Goal: Information Seeking & Learning: Learn about a topic

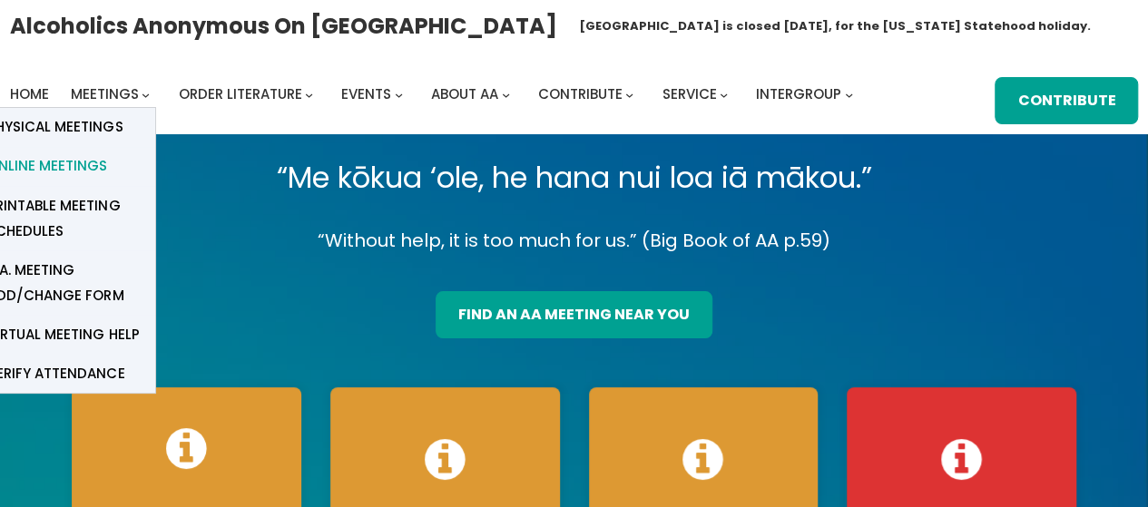
click at [55, 169] on span "Online Meetings" at bounding box center [47, 165] width 120 height 25
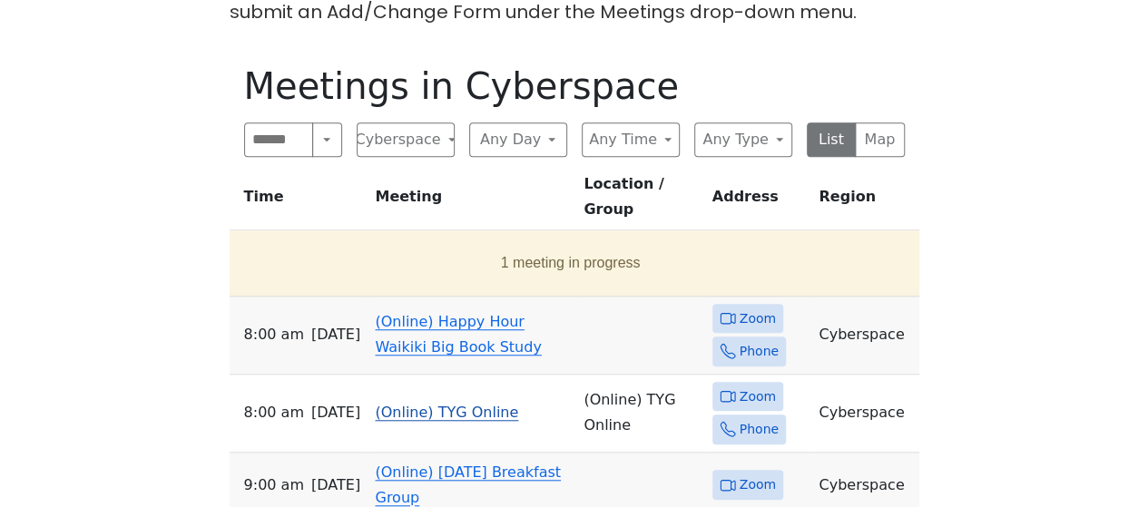
scroll to position [575, 0]
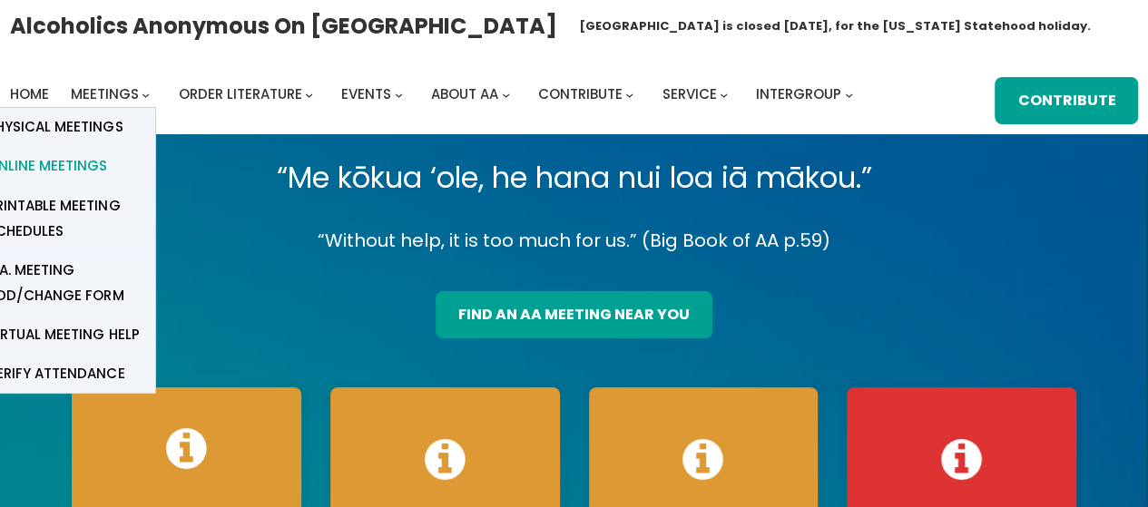
click at [59, 168] on span "Online Meetings" at bounding box center [47, 165] width 120 height 25
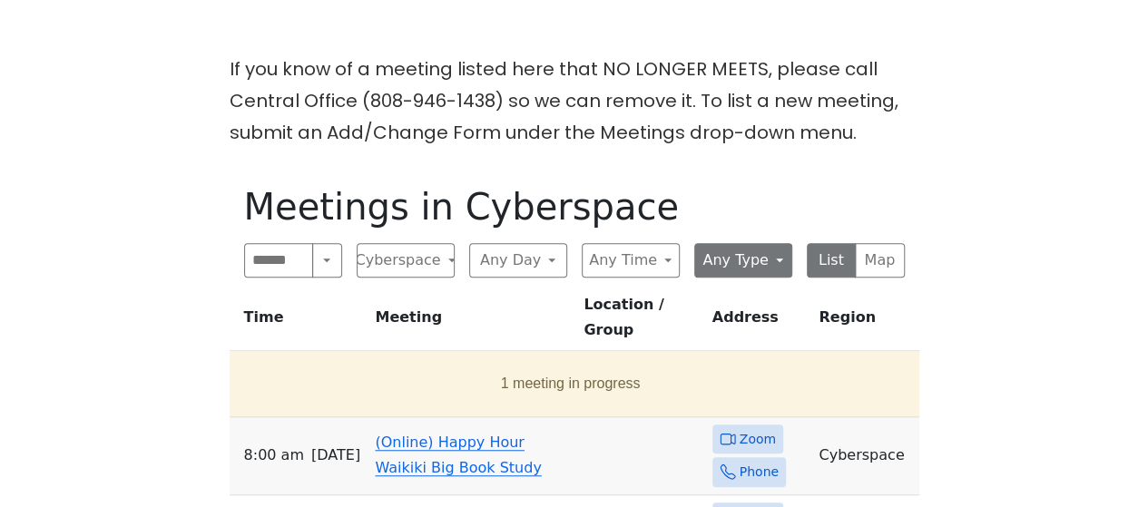
scroll to position [575, 0]
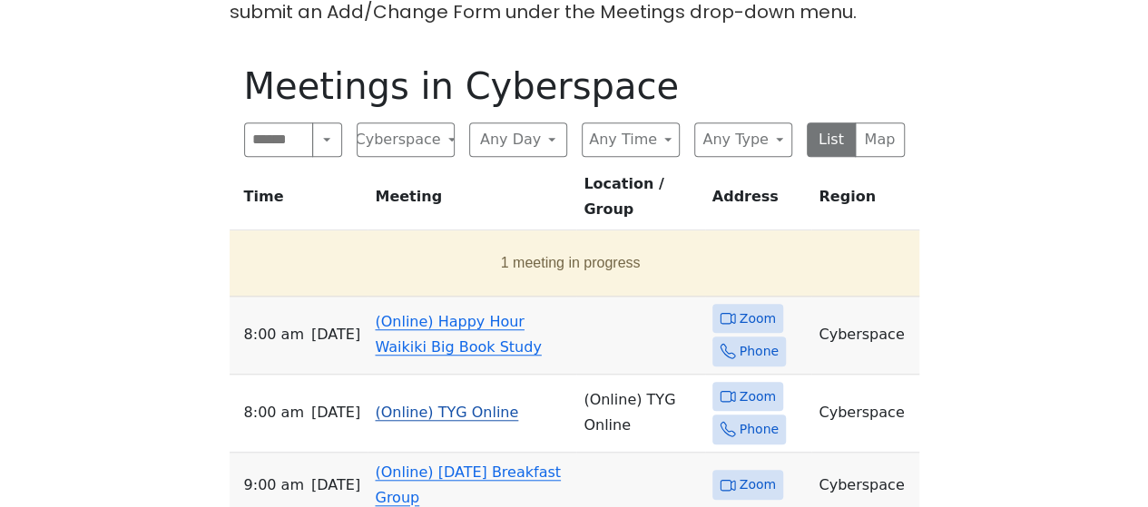
click at [747, 386] on span "Zoom" at bounding box center [758, 397] width 36 height 23
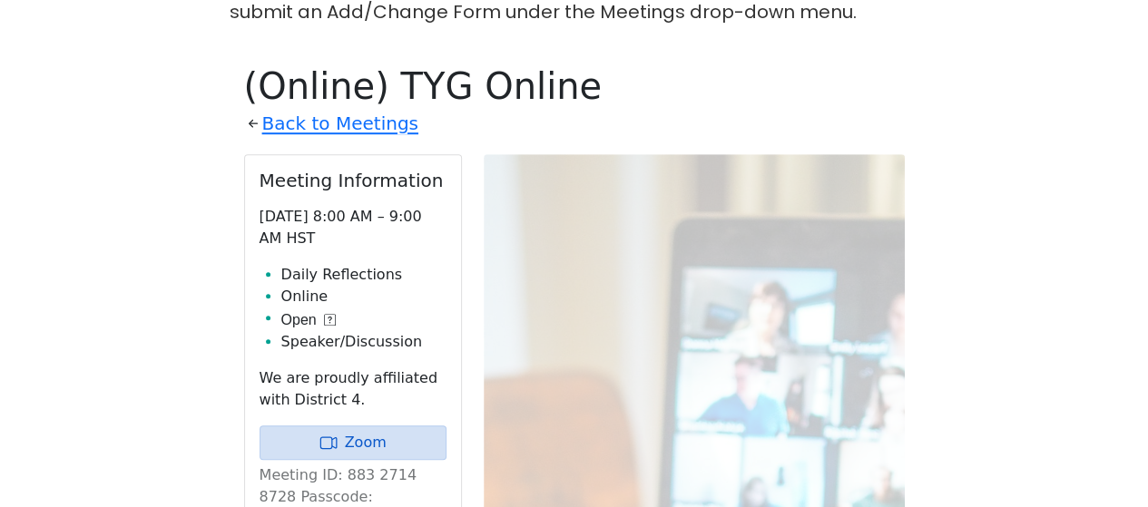
scroll to position [624, 0]
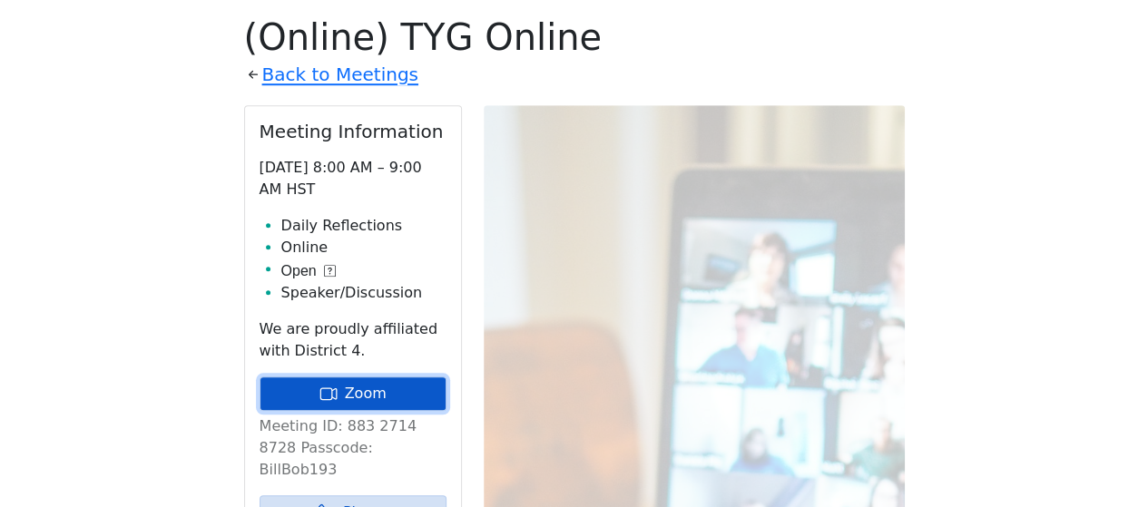
click at [350, 389] on link "Zoom" at bounding box center [353, 394] width 187 height 34
